Goal: Task Accomplishment & Management: Complete application form

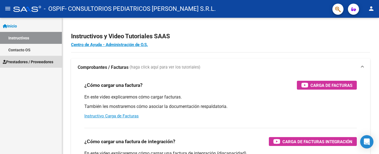
click at [20, 63] on span "Prestadores / Proveedores" at bounding box center [28, 62] width 51 height 6
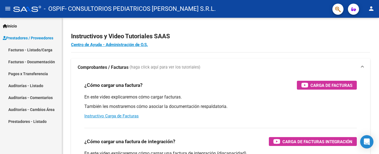
click at [23, 50] on link "Facturas - Listado/Carga" at bounding box center [31, 50] width 62 height 12
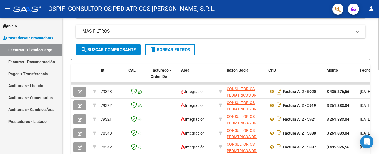
scroll to position [111, 0]
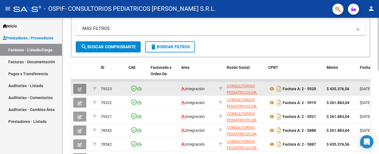
click at [81, 90] on icon "button" at bounding box center [80, 89] width 4 height 4
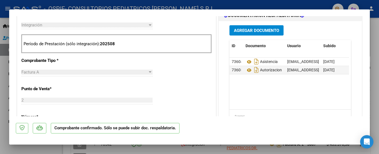
scroll to position [222, 0]
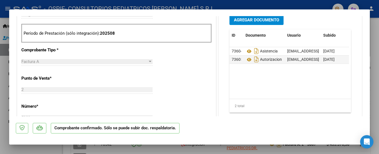
click at [251, 80] on datatable-body "73604 Asistencia [EMAIL_ADDRESS][DOMAIN_NAME] - CONSULTORIOS [PERSON_NAME] S.R.…" at bounding box center [289, 73] width 120 height 52
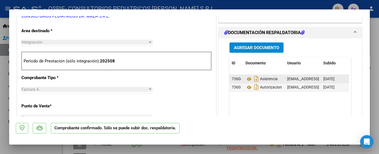
click at [335, 77] on span "[DATE]" at bounding box center [328, 79] width 11 height 4
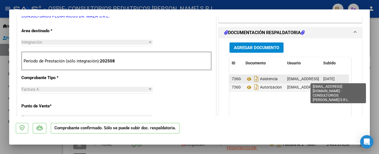
click at [301, 80] on span "[EMAIL_ADDRESS][DOMAIN_NAME] - CONSULTORIOS [PERSON_NAME] S.R.L." at bounding box center [354, 79] width 134 height 4
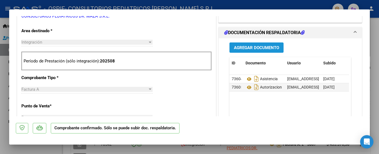
click at [238, 49] on span "Agregar Documento" at bounding box center [256, 47] width 45 height 5
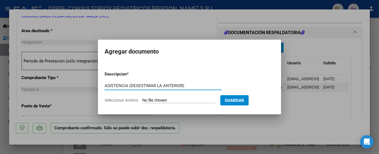
type input "ASISTENCIA (DESESTIMAR LA ANTERIOR)"
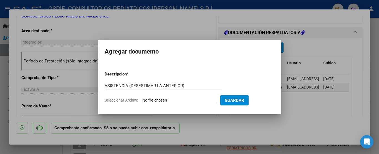
click at [178, 97] on form "Descripcion * ASISTENCIA (DESESTIMAR LA ANTERIOR) Escriba aquí una descripcion …" at bounding box center [190, 87] width 170 height 41
click at [178, 100] on input "Seleccionar Archivo" at bounding box center [179, 100] width 74 height 5
type input "C:\fakepath\[PERSON_NAME] ASISTENCIA [DATE].pdf"
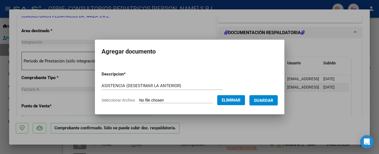
click at [269, 104] on button "Guardar" at bounding box center [263, 100] width 28 height 10
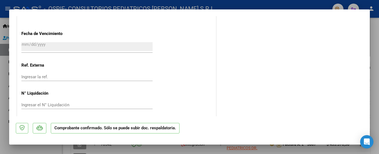
scroll to position [427, 0]
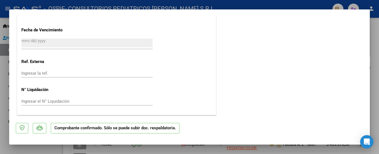
click at [375, 74] on div at bounding box center [189, 77] width 379 height 154
type input "$ 0,00"
